Goal: Transaction & Acquisition: Purchase product/service

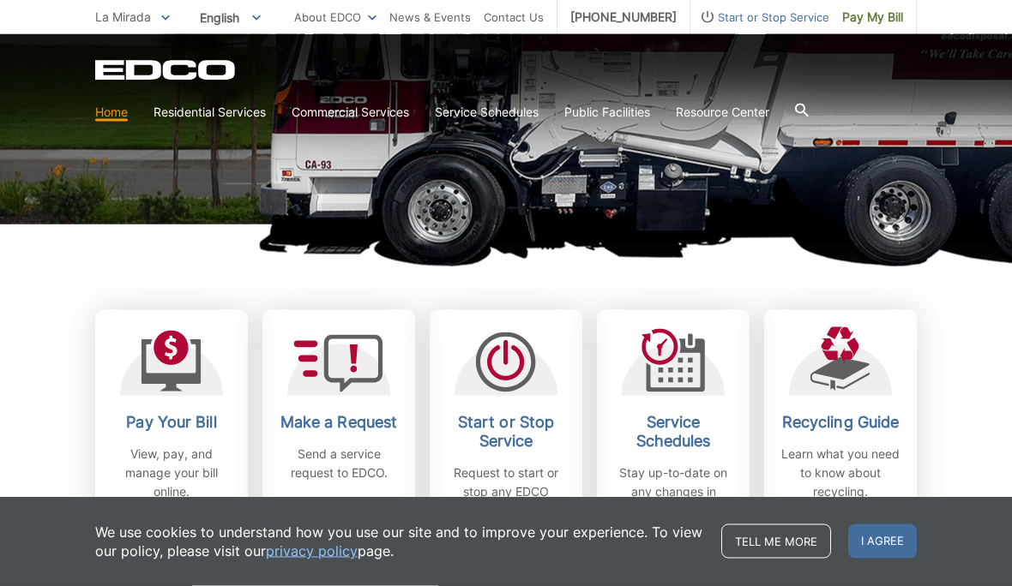
scroll to position [330, 0]
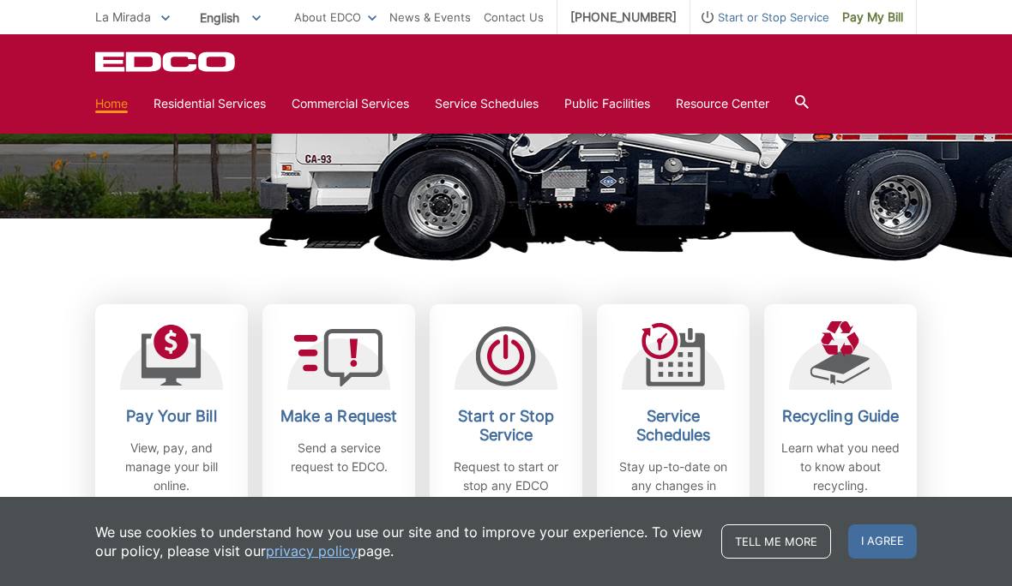
click at [162, 413] on h2 "Pay Your Bill" at bounding box center [171, 416] width 127 height 19
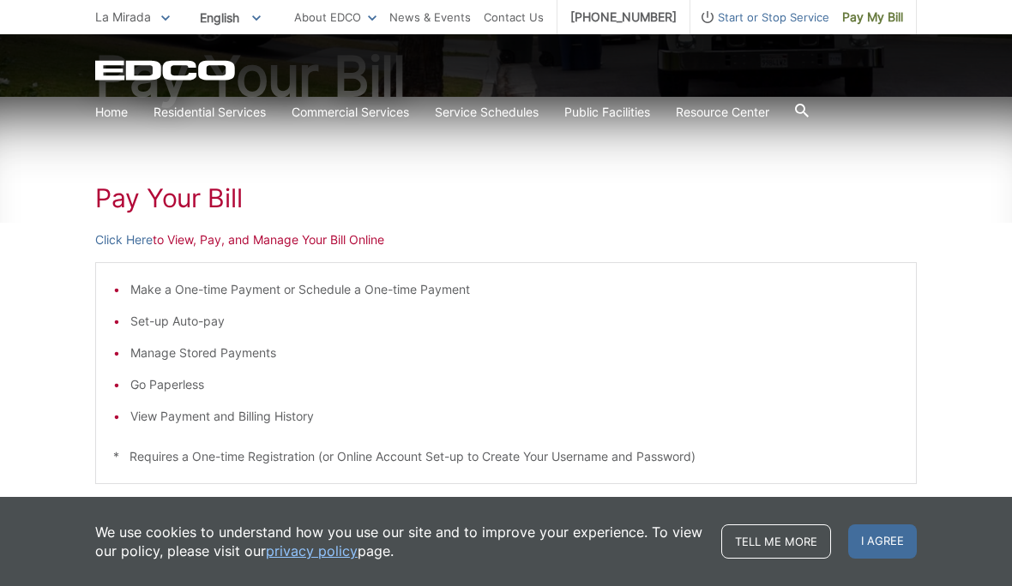
scroll to position [205, 0]
click at [203, 231] on p "Click Here to View, Pay, and Manage Your Bill Online" at bounding box center [505, 238] width 821 height 19
click at [116, 237] on link "Click Here" at bounding box center [123, 238] width 57 height 19
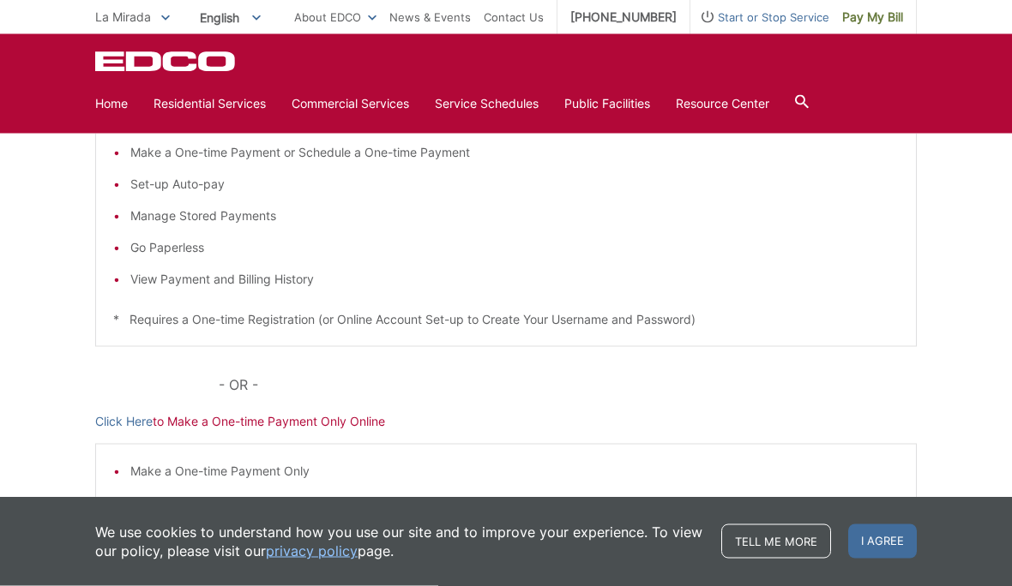
scroll to position [347, 0]
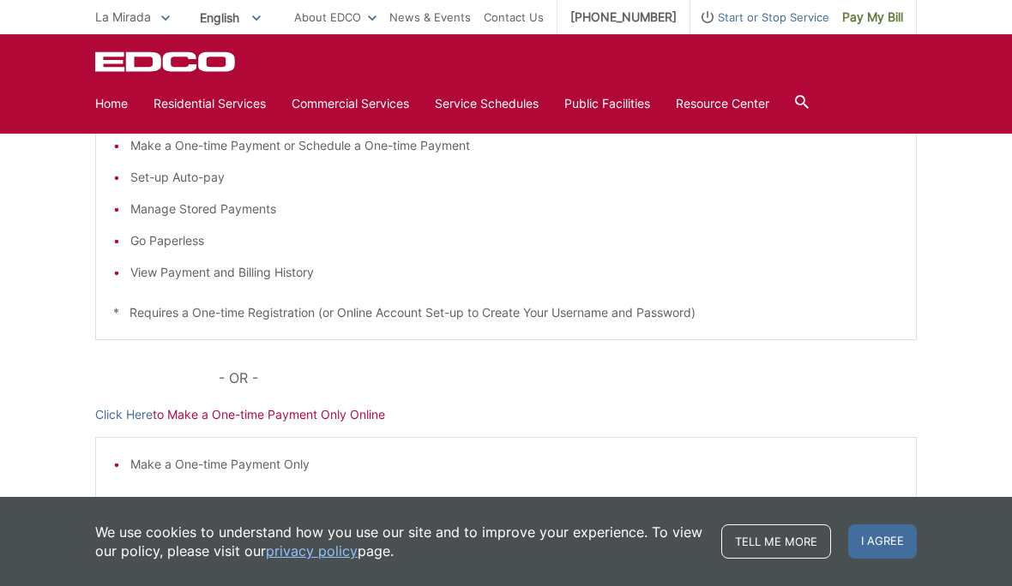
click at [235, 416] on p "Click Here to Make a One-time Payment Only Online" at bounding box center [505, 415] width 821 height 19
click at [275, 418] on p "Click Here to Make a One-time Payment Only Online" at bounding box center [505, 415] width 821 height 19
click at [111, 412] on link "Click Here" at bounding box center [123, 415] width 57 height 19
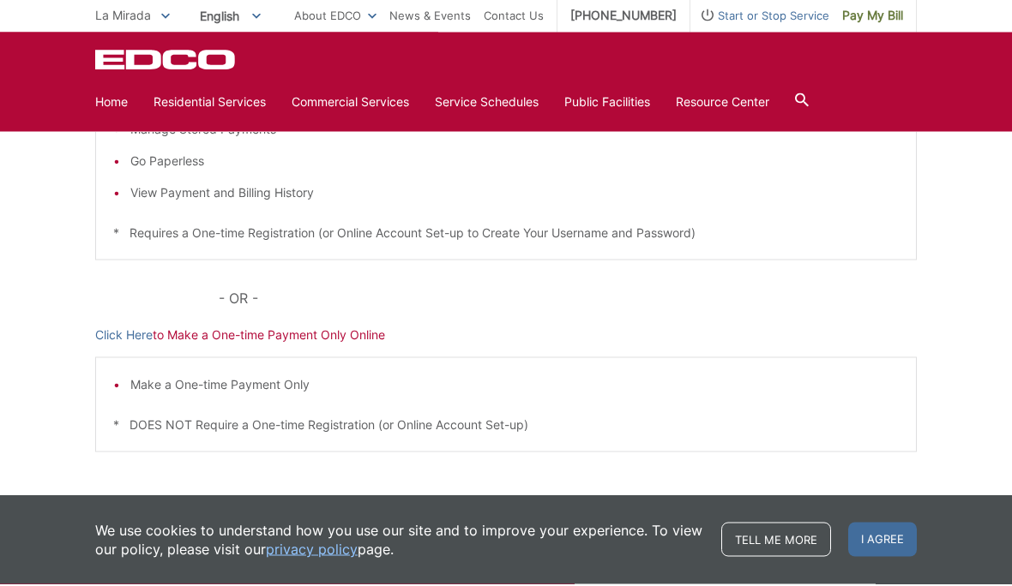
scroll to position [425, 0]
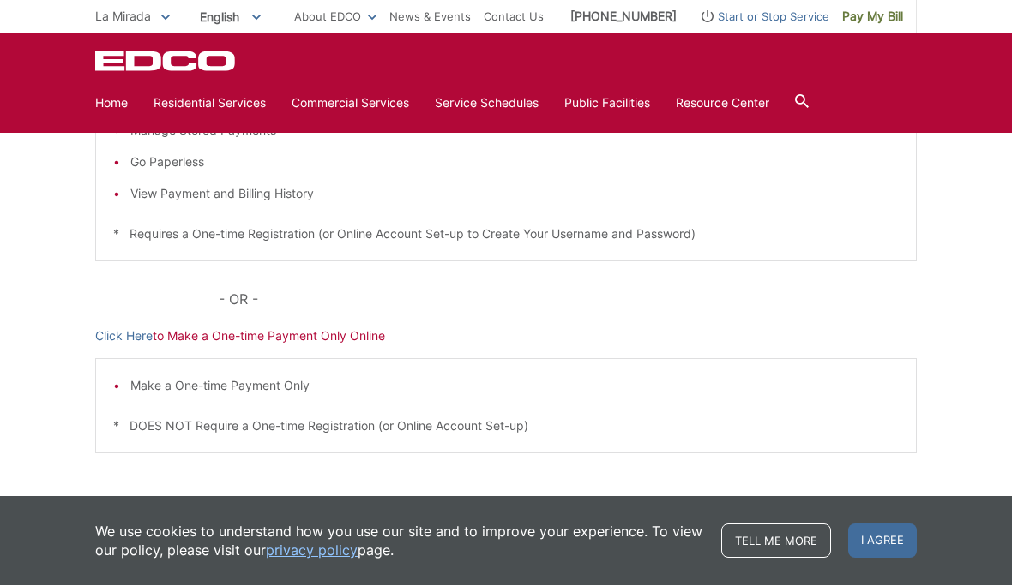
click at [126, 340] on link "Click Here" at bounding box center [123, 337] width 57 height 19
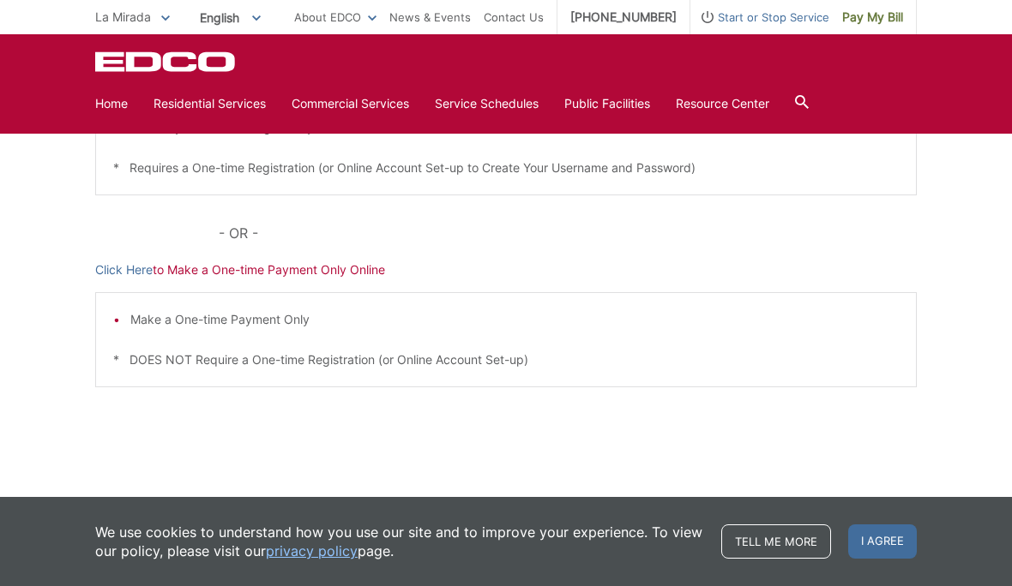
click at [113, 270] on link "Click Here" at bounding box center [123, 270] width 57 height 19
click at [28, 22] on div "La Mirada To change your zip code, enter it below and press change. Change Take…" at bounding box center [506, 17] width 1012 height 34
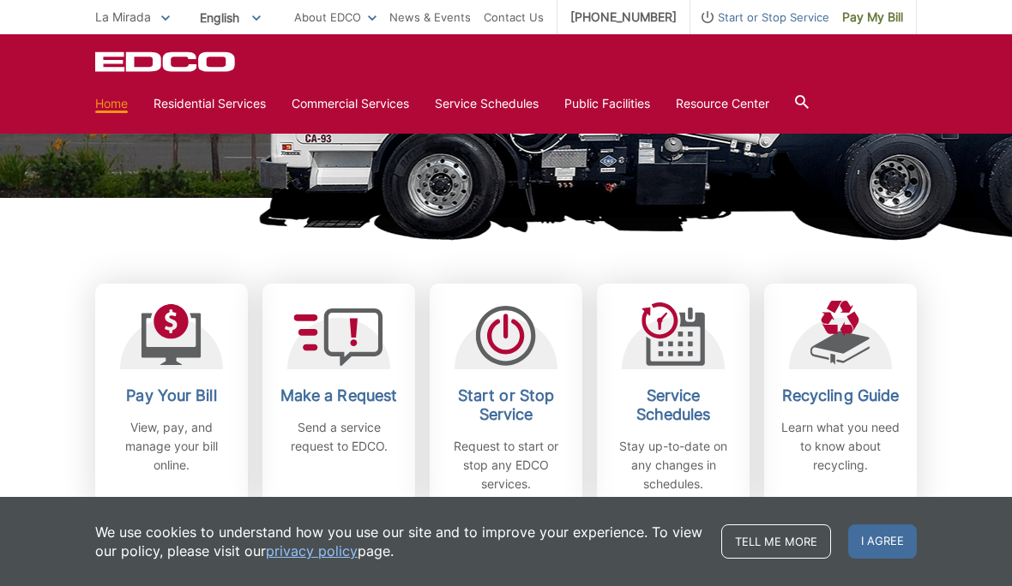
scroll to position [347, 0]
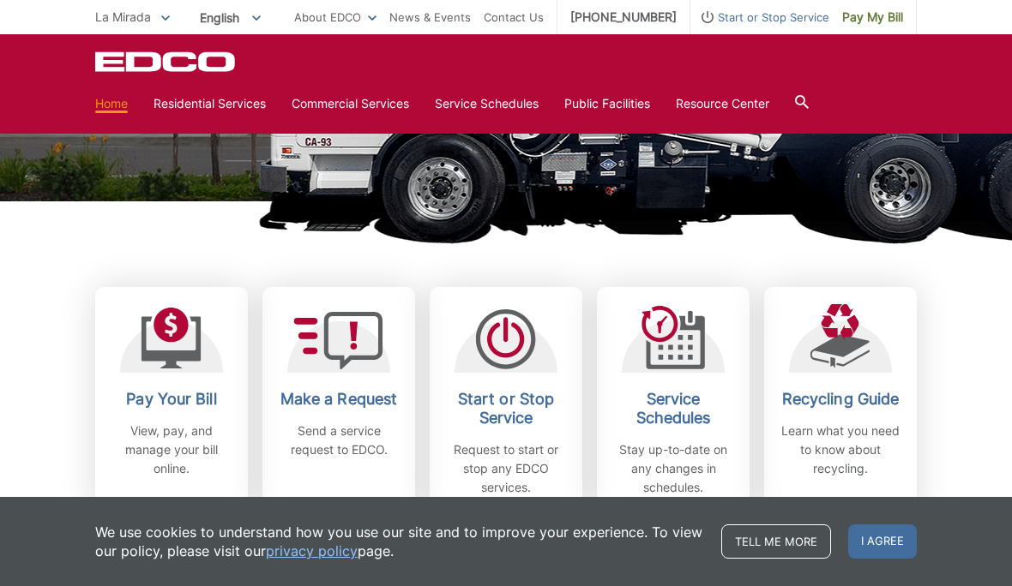
click at [358, 351] on icon at bounding box center [339, 340] width 90 height 57
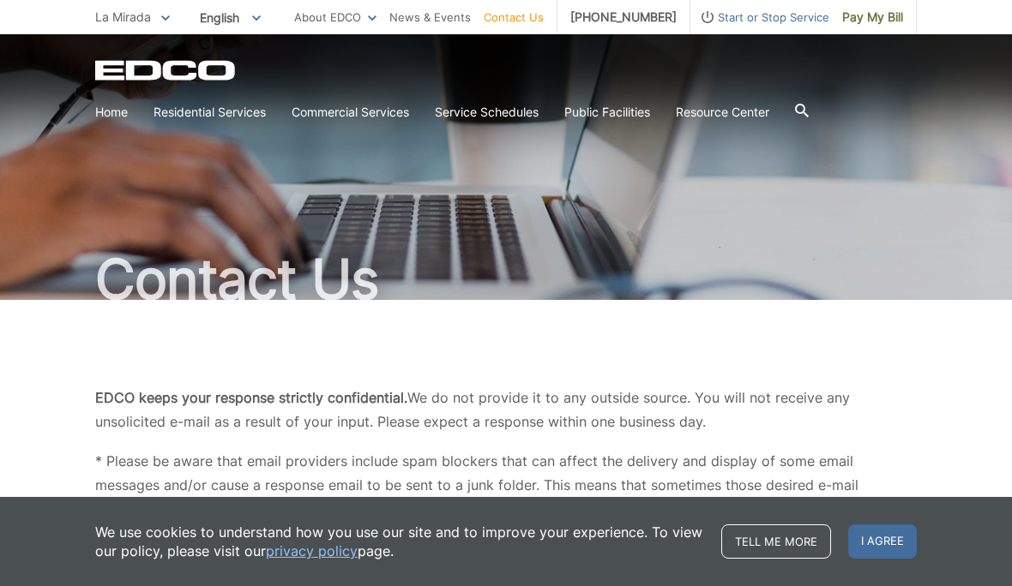
click at [102, 114] on link "Home" at bounding box center [111, 112] width 33 height 19
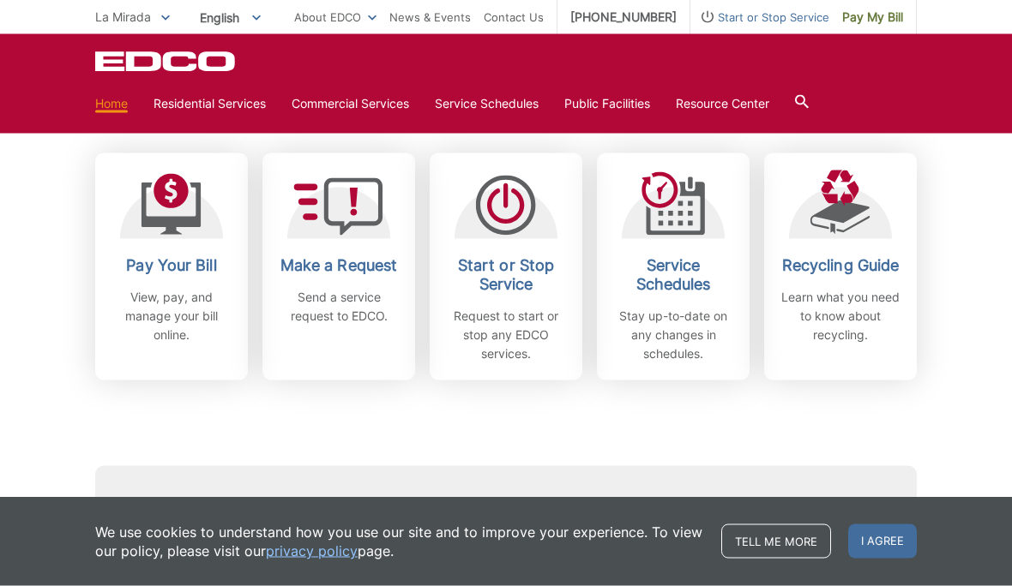
scroll to position [484, 0]
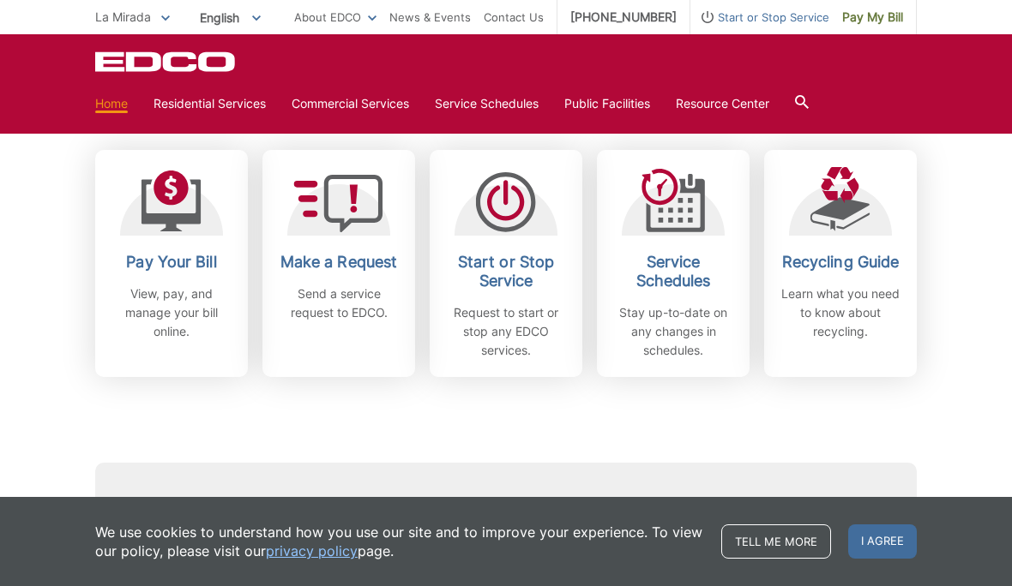
click at [148, 297] on p "View, pay, and manage your bill online." at bounding box center [171, 313] width 127 height 57
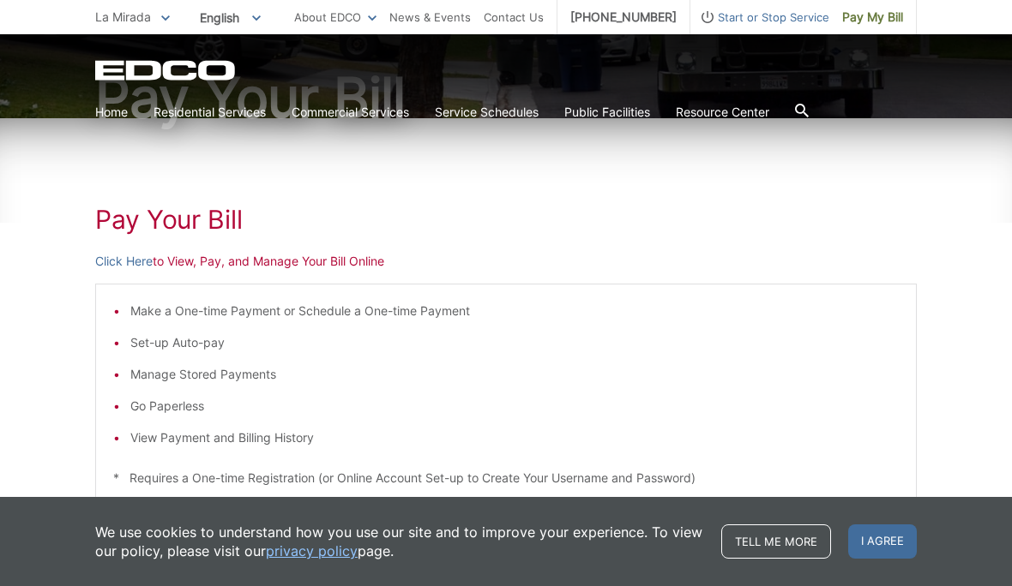
scroll to position [237, 0]
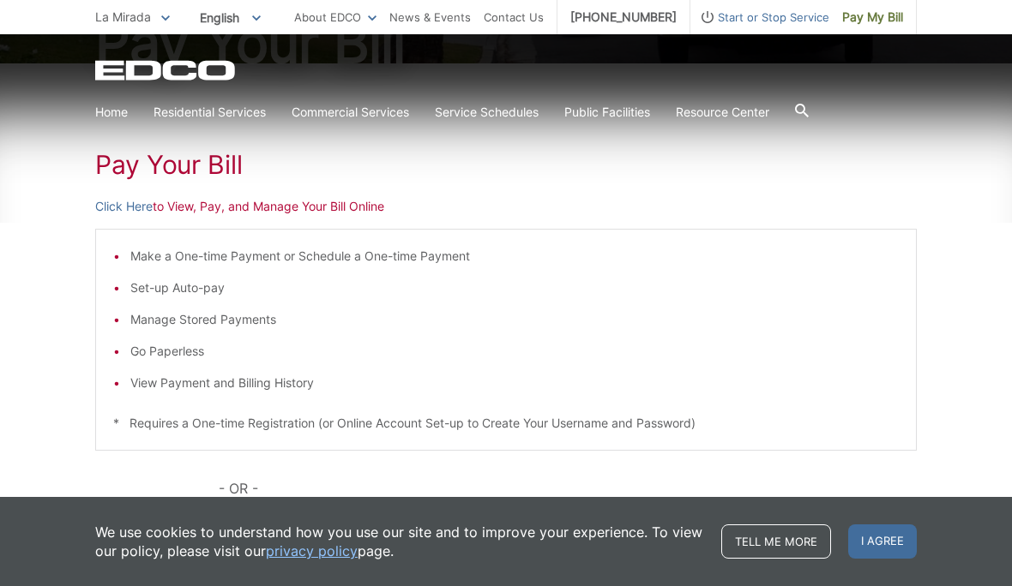
click at [115, 199] on link "Click Here" at bounding box center [123, 206] width 57 height 19
